Goal: Task Accomplishment & Management: Complete application form

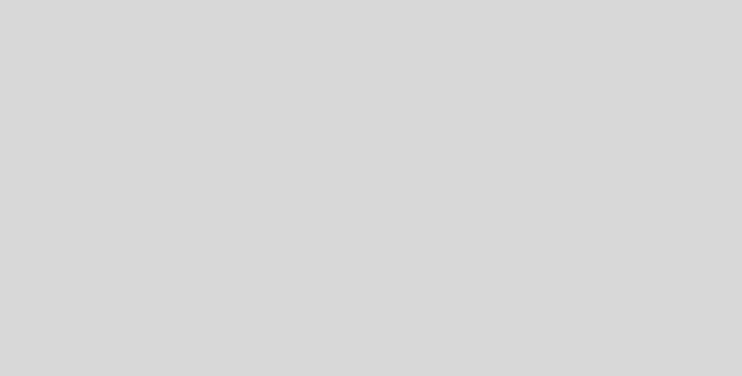
select select "es"
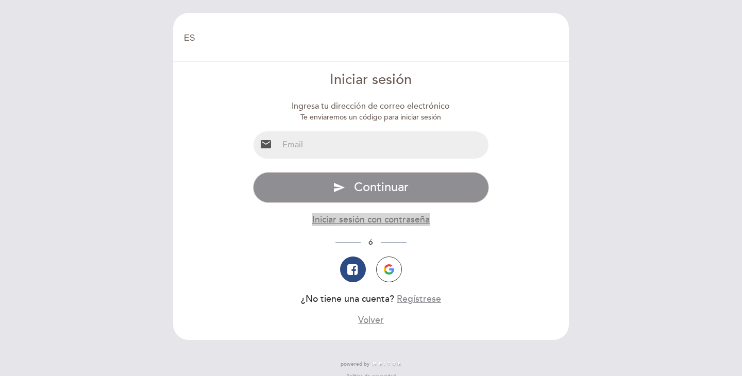
click at [408, 216] on button "Iniciar sesión con contraseña" at bounding box center [370, 219] width 117 height 13
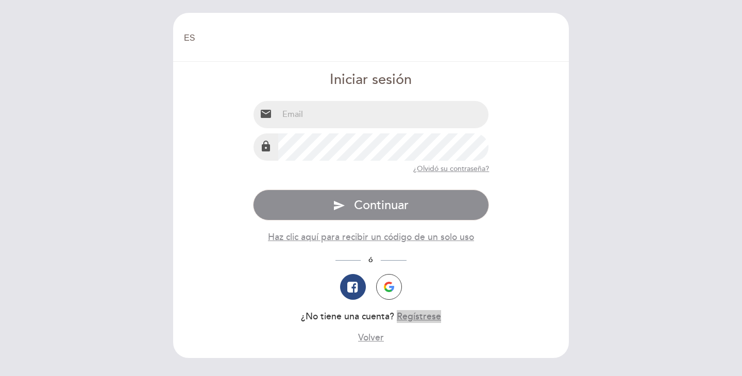
click at [415, 318] on button "Regístrese" at bounding box center [419, 316] width 44 height 13
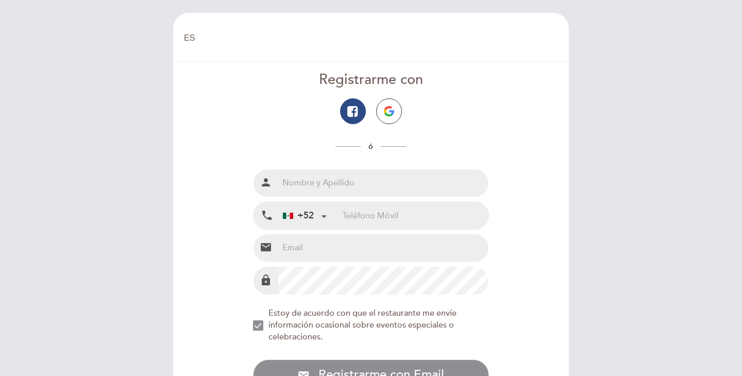
click at [367, 193] on input "text" at bounding box center [383, 182] width 211 height 27
type input "Timothy David Worthington"
click at [363, 211] on input "tel" at bounding box center [416, 215] width 146 height 27
type input "5547613179"
click at [346, 254] on input "email" at bounding box center [383, 247] width 211 height 27
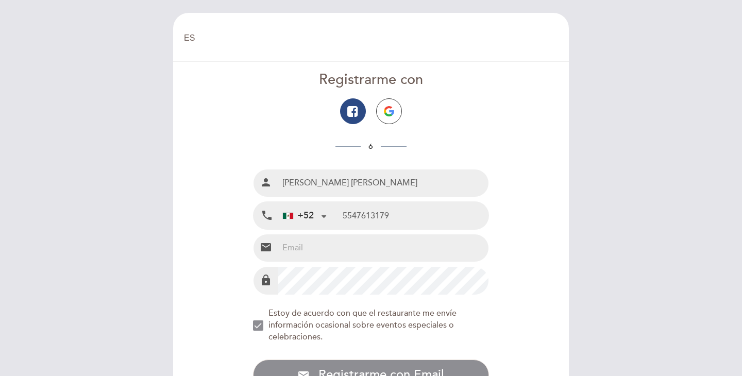
type input "tmwrthngtn@gmail.com"
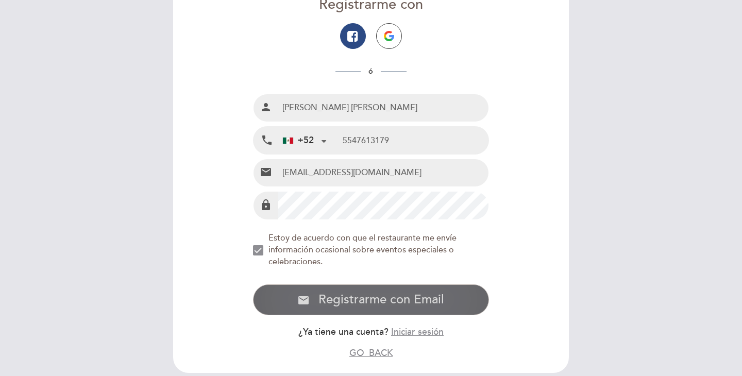
scroll to position [90, 0]
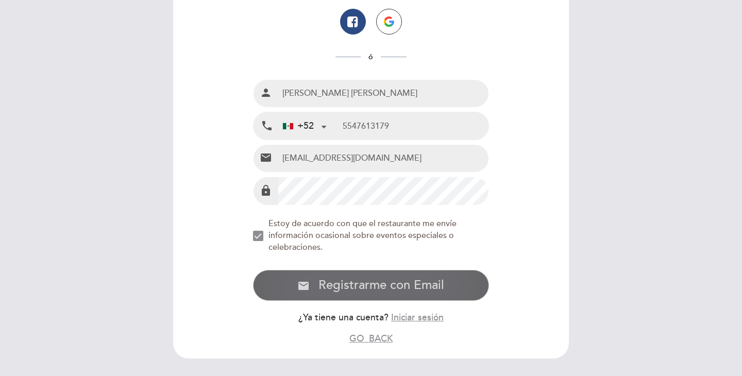
click at [334, 292] on span "Registrarme con Email" at bounding box center [381, 285] width 126 height 15
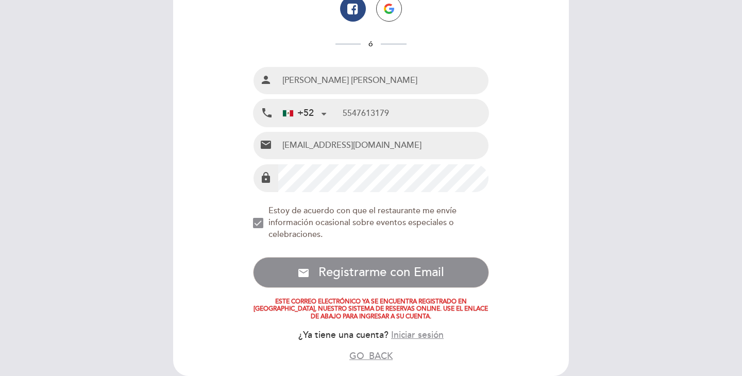
scroll to position [154, 0]
